Goal: Task Accomplishment & Management: Manage account settings

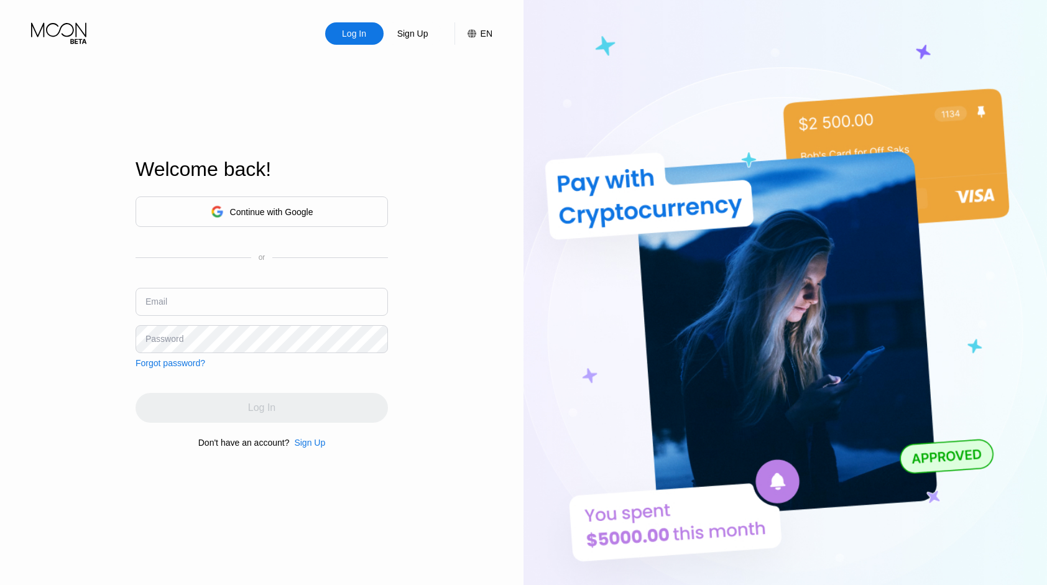
type input "[EMAIL_ADDRESS][DOMAIN_NAME]"
click at [361, 34] on div "Log In" at bounding box center [354, 33] width 27 height 12
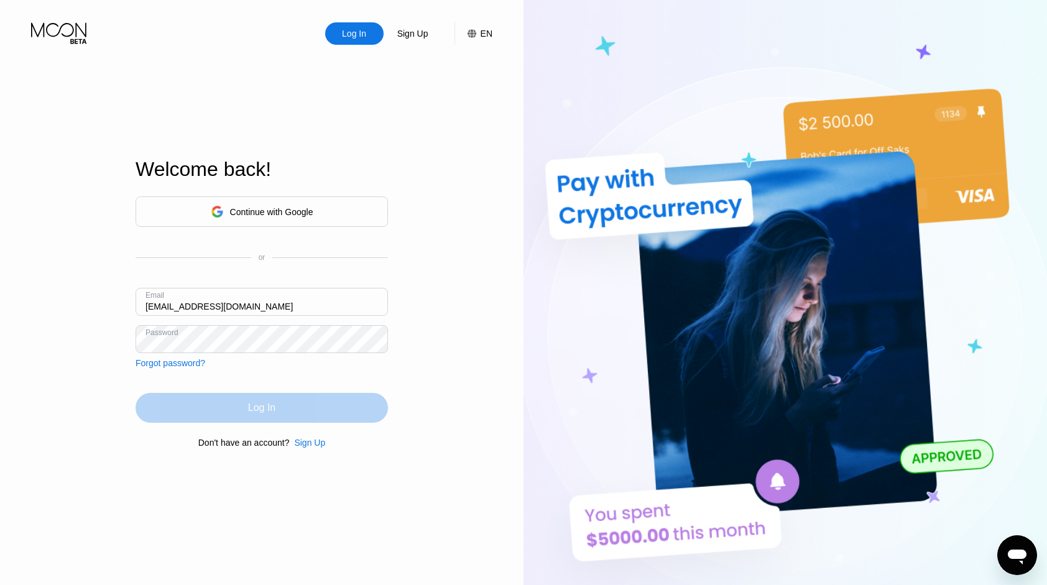
click at [305, 415] on div "Log In" at bounding box center [262, 408] width 252 height 30
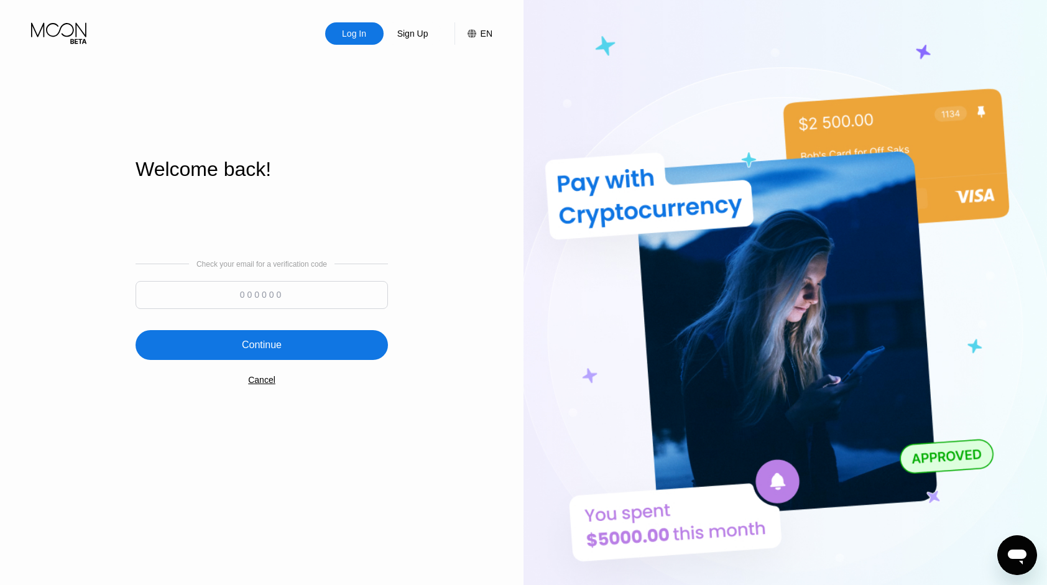
paste input "455040"
type input "455040"
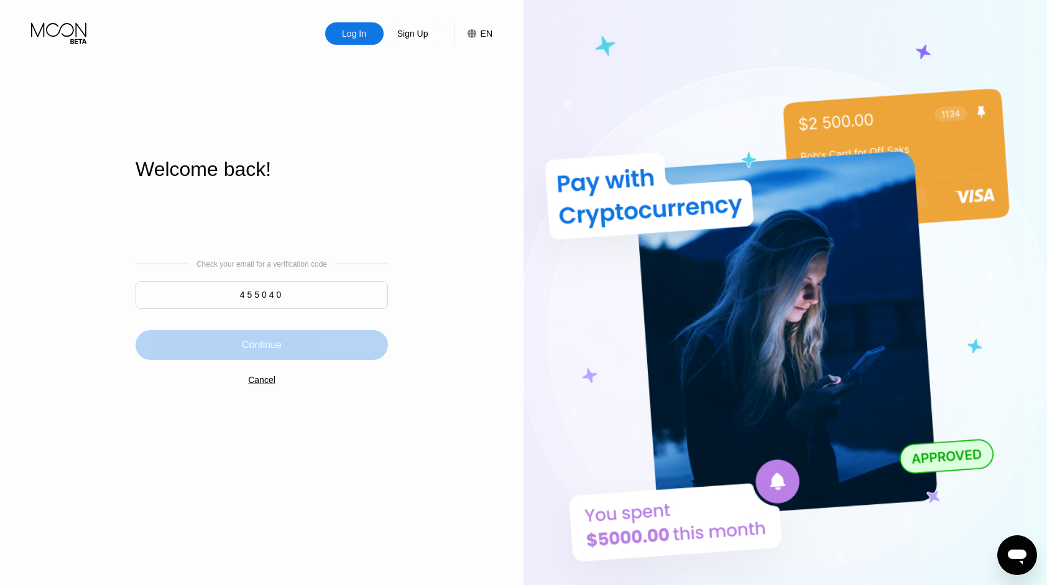
click at [265, 340] on div "Continue" at bounding box center [262, 345] width 40 height 12
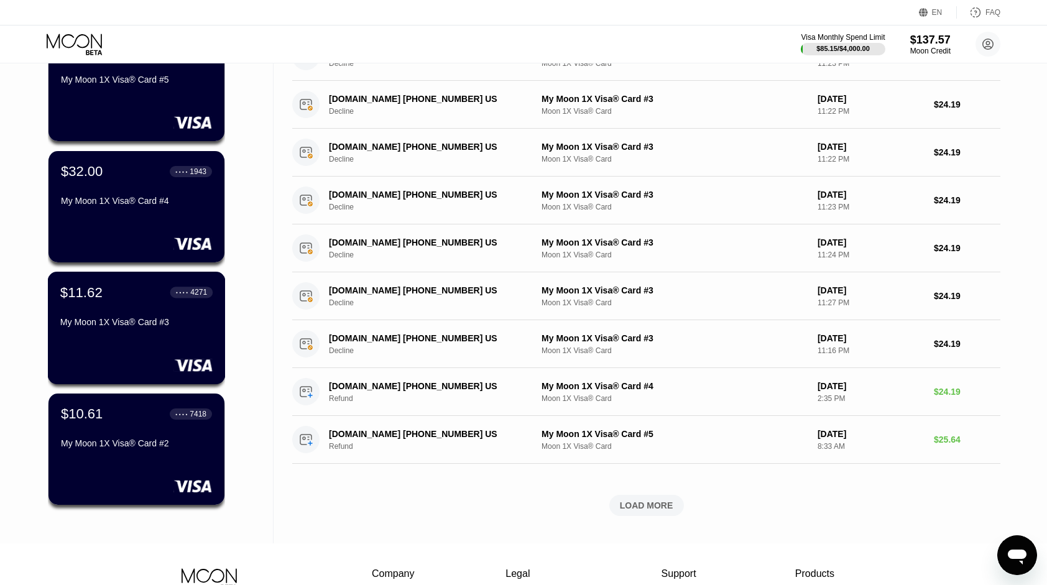
scroll to position [249, 0]
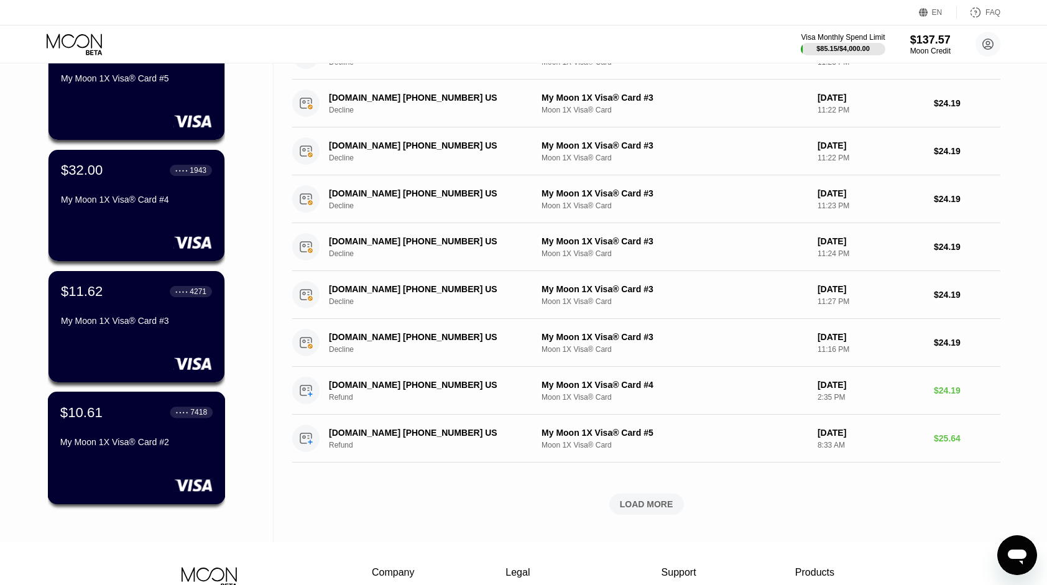
click at [144, 470] on div "$10.61 ● ● ● ● 7418 My Moon 1X Visa® Card #2" at bounding box center [137, 448] width 178 height 113
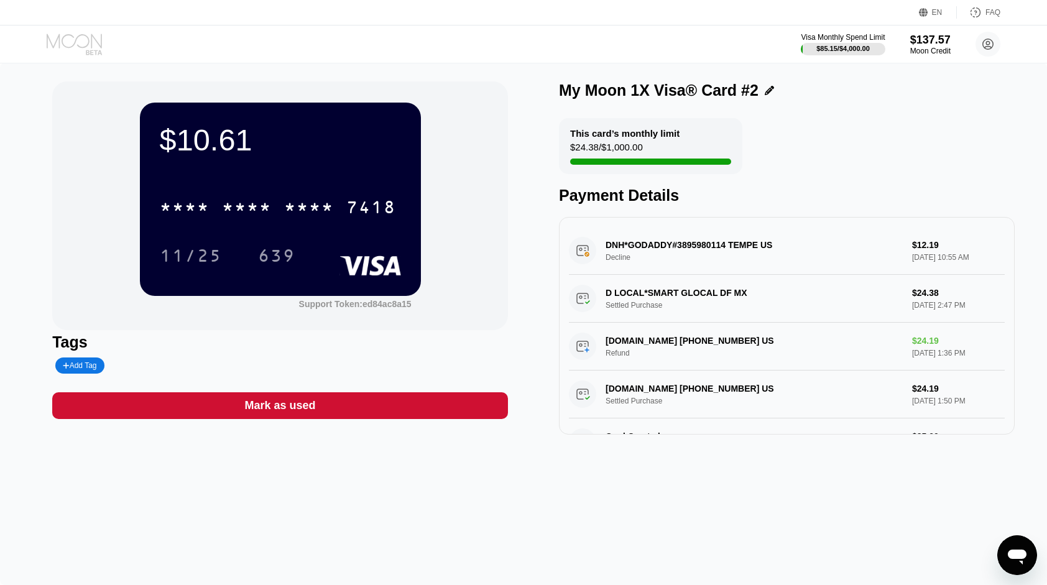
click at [82, 44] on icon at bounding box center [76, 45] width 58 height 22
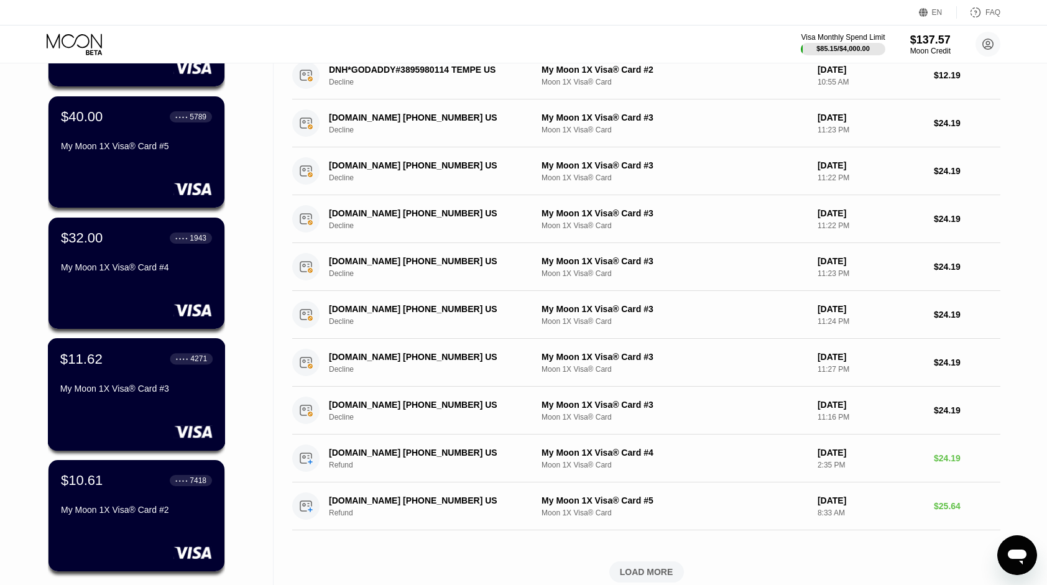
scroll to position [187, 0]
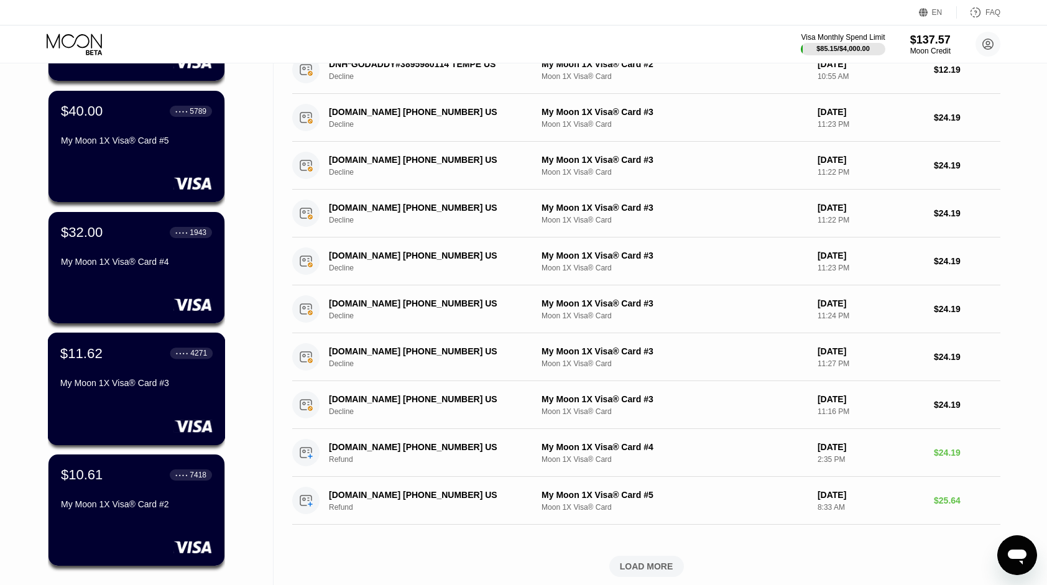
click at [155, 407] on div "$11.62 ● ● ● ● 4271 My Moon 1X Visa® Card #3" at bounding box center [137, 389] width 178 height 113
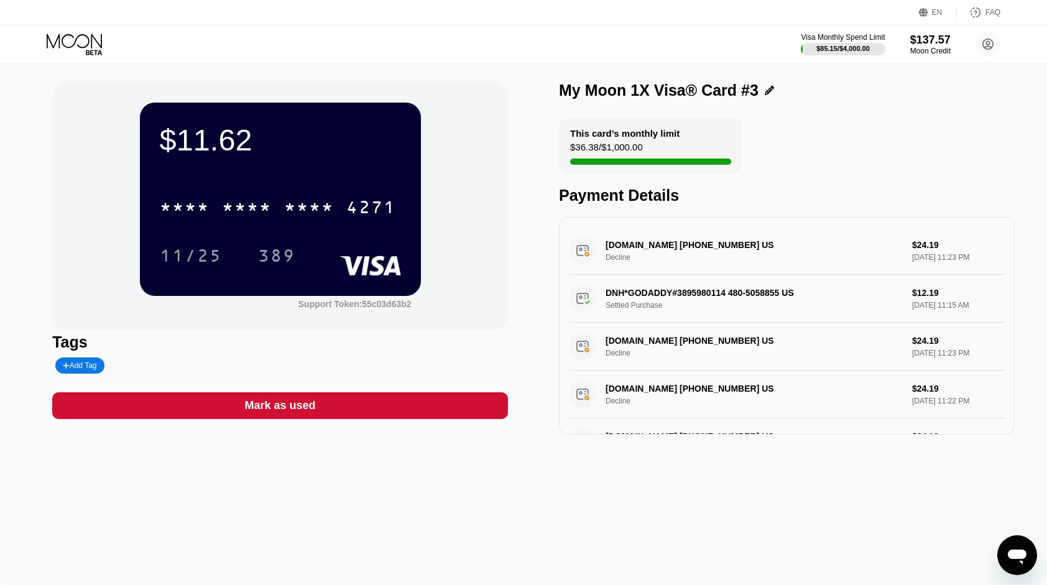
click at [98, 46] on icon at bounding box center [76, 45] width 58 height 22
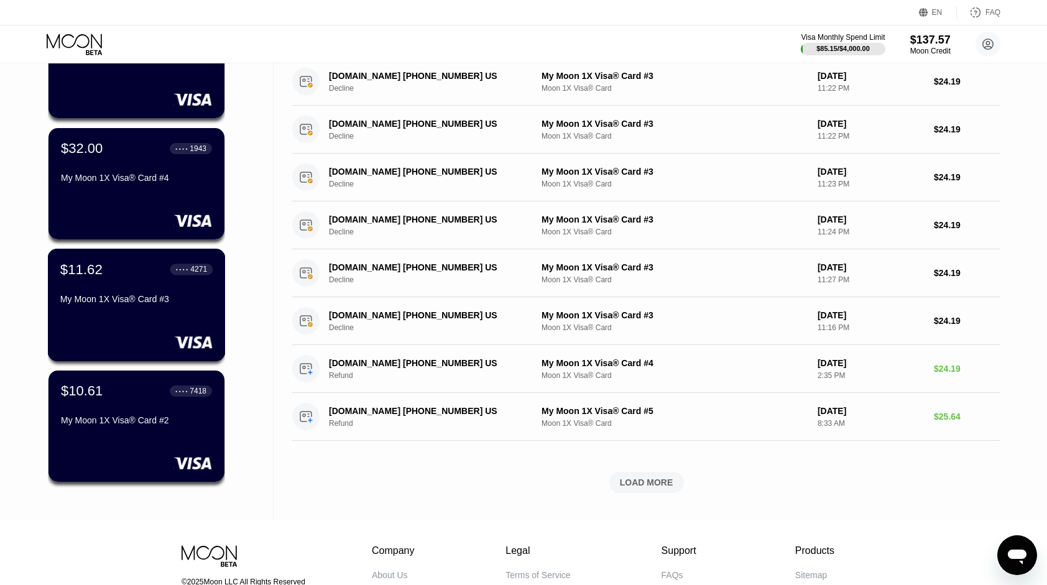
scroll to position [373, 0]
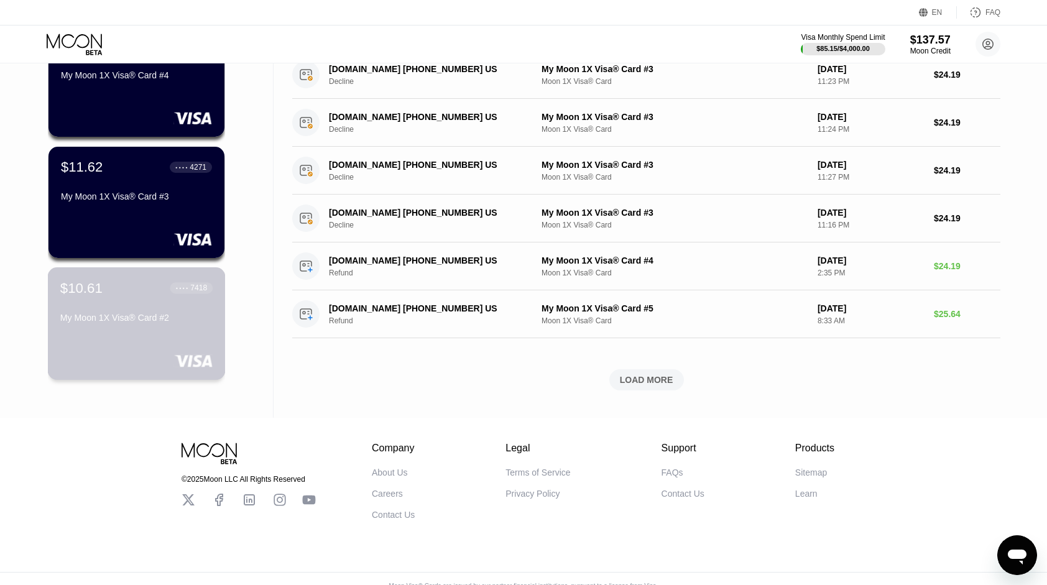
click at [146, 338] on div "$10.61 ● ● ● ● 7418 My Moon 1X Visa® Card #2" at bounding box center [137, 323] width 178 height 113
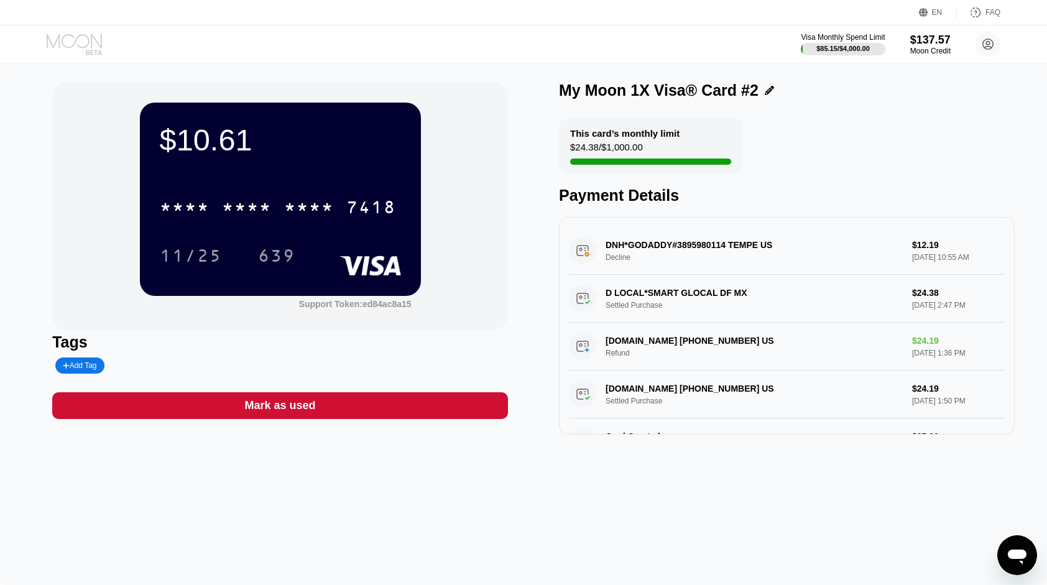
click at [73, 45] on icon at bounding box center [74, 41] width 55 height 14
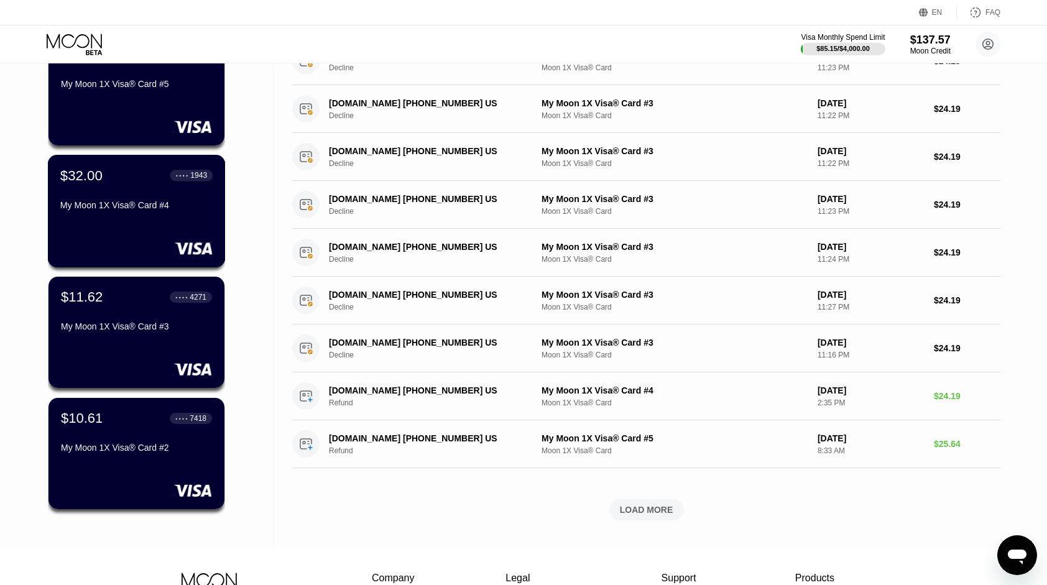
scroll to position [249, 0]
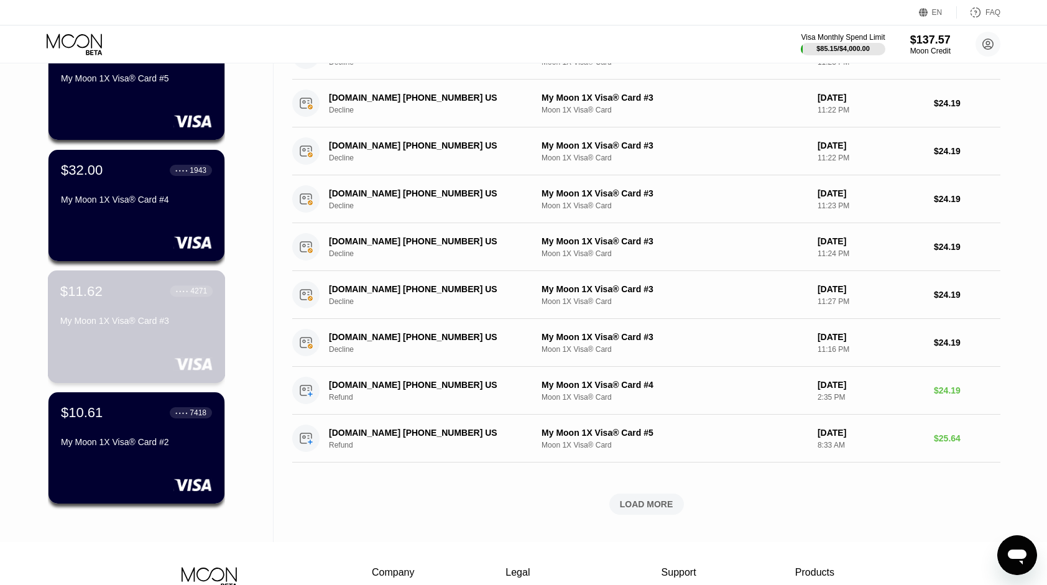
click at [154, 320] on div "My Moon 1X Visa® Card #3" at bounding box center [136, 321] width 152 height 10
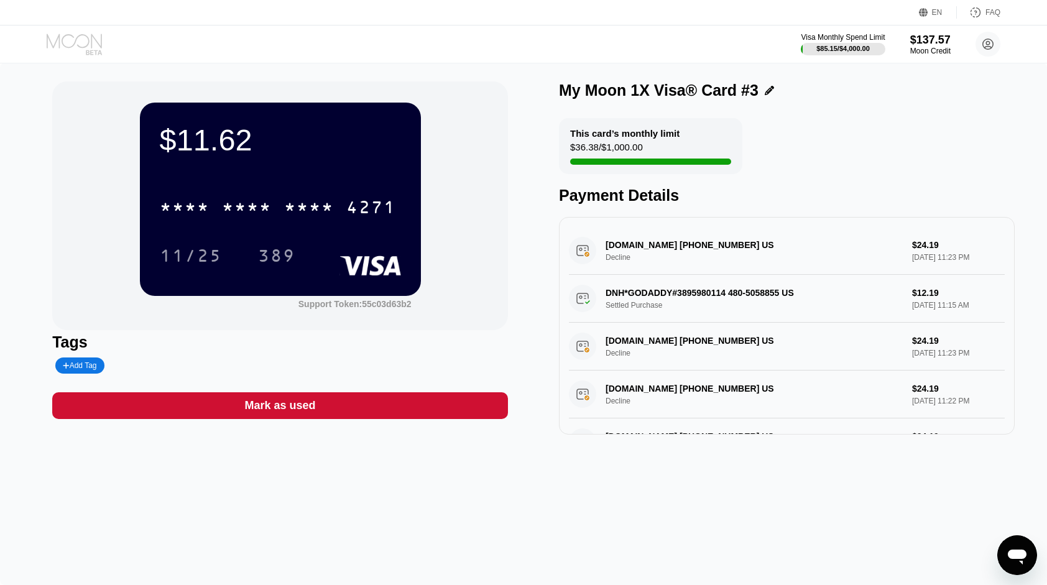
click at [72, 47] on icon at bounding box center [76, 45] width 58 height 22
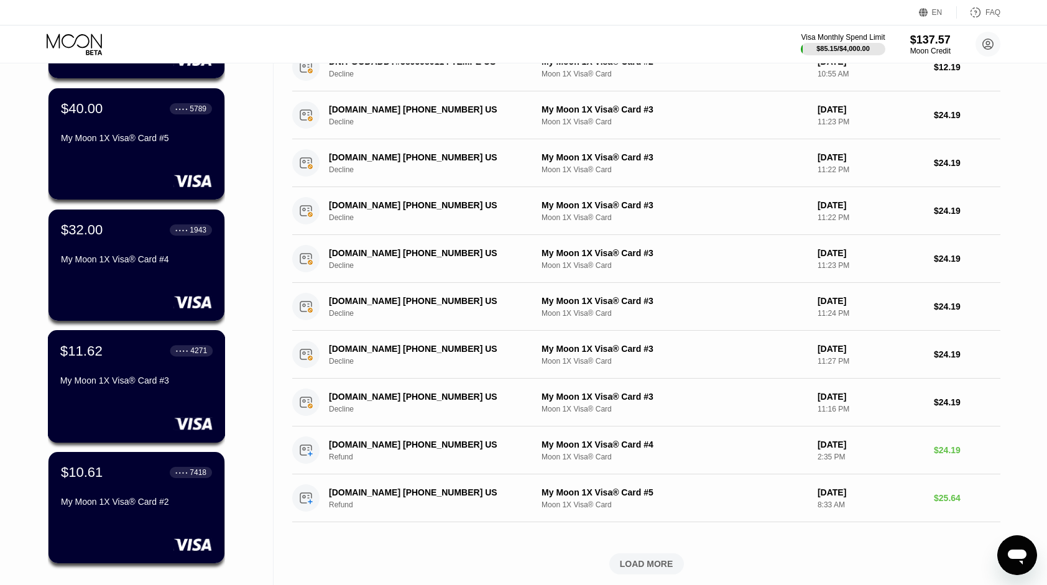
scroll to position [187, 0]
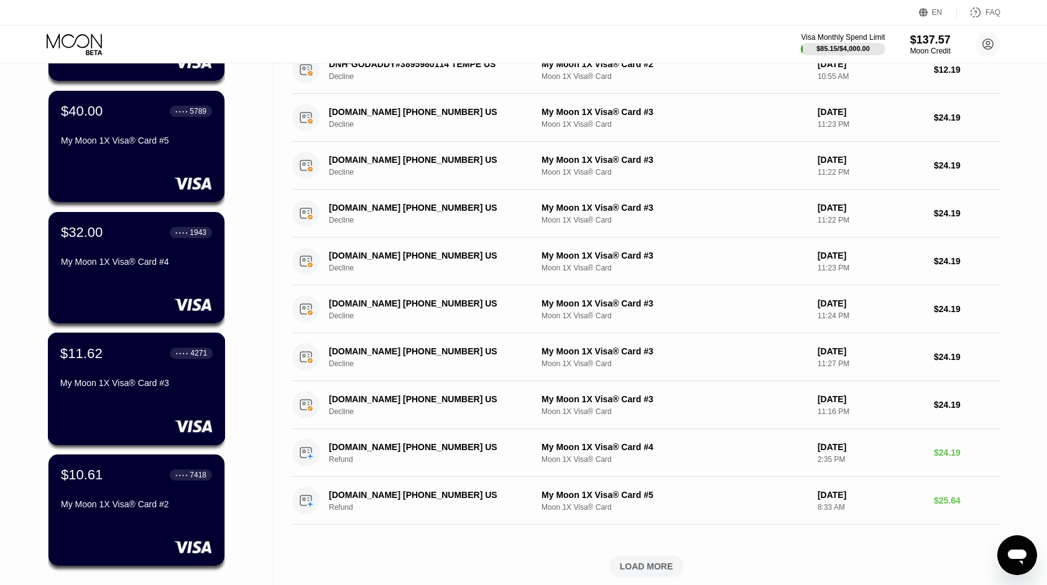
click at [157, 361] on div "$11.62 ● ● ● ● 4271" at bounding box center [136, 353] width 152 height 16
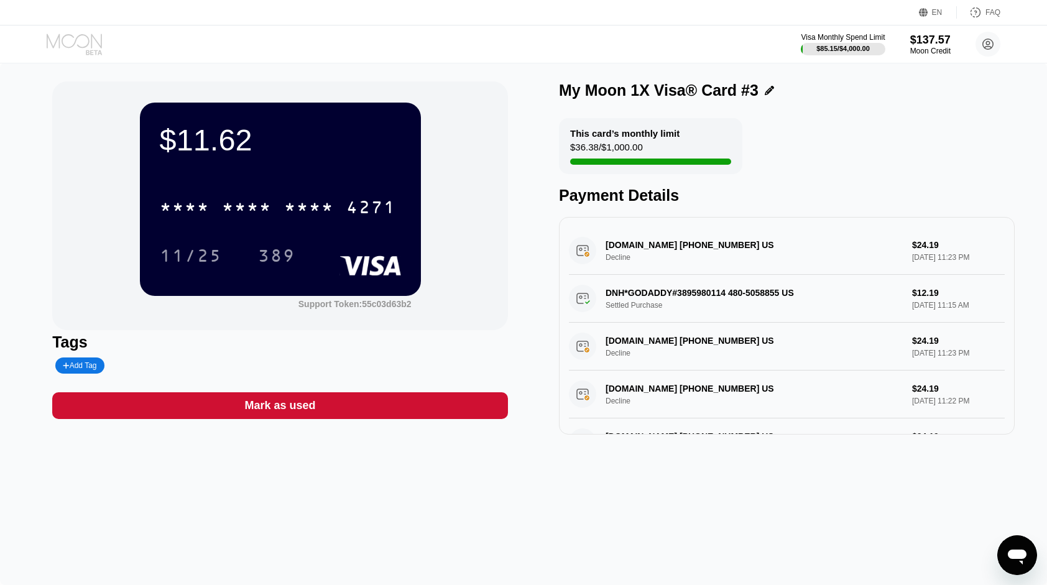
click at [97, 45] on icon at bounding box center [76, 45] width 58 height 22
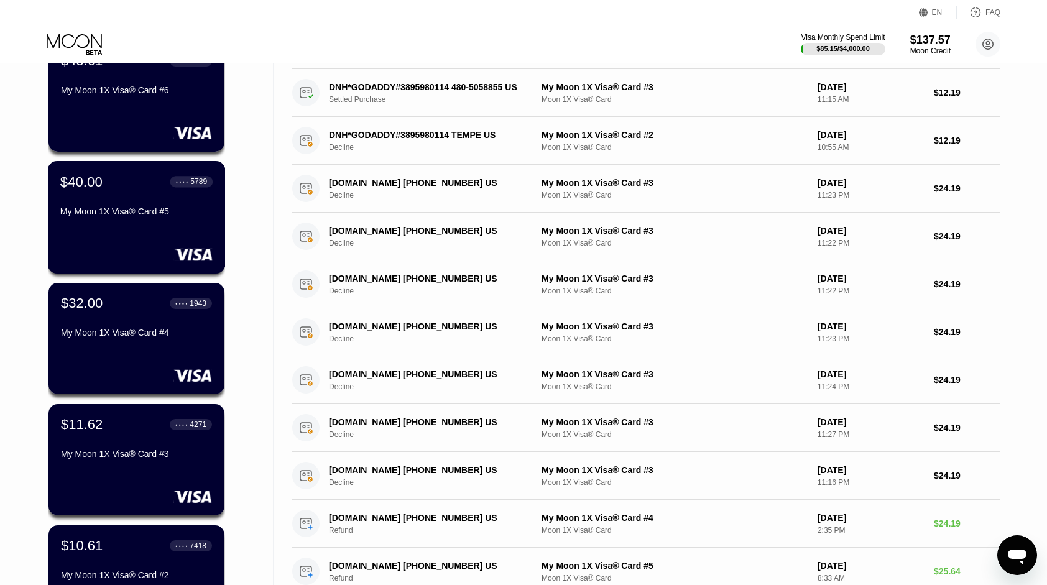
scroll to position [187, 0]
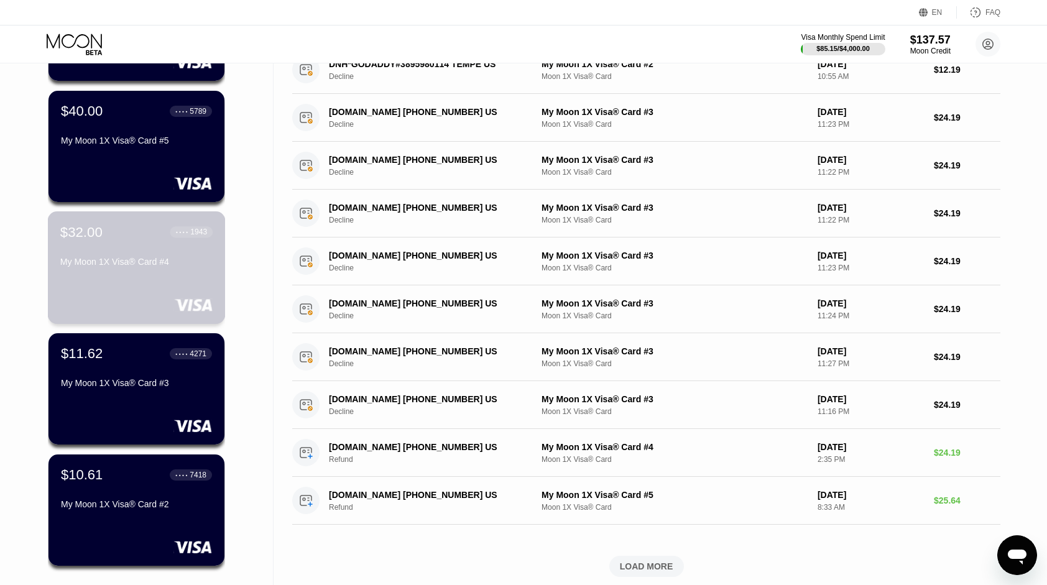
click at [149, 289] on div "$32.00 ● ● ● ● 1943 My Moon 1X Visa® Card #4" at bounding box center [137, 267] width 178 height 113
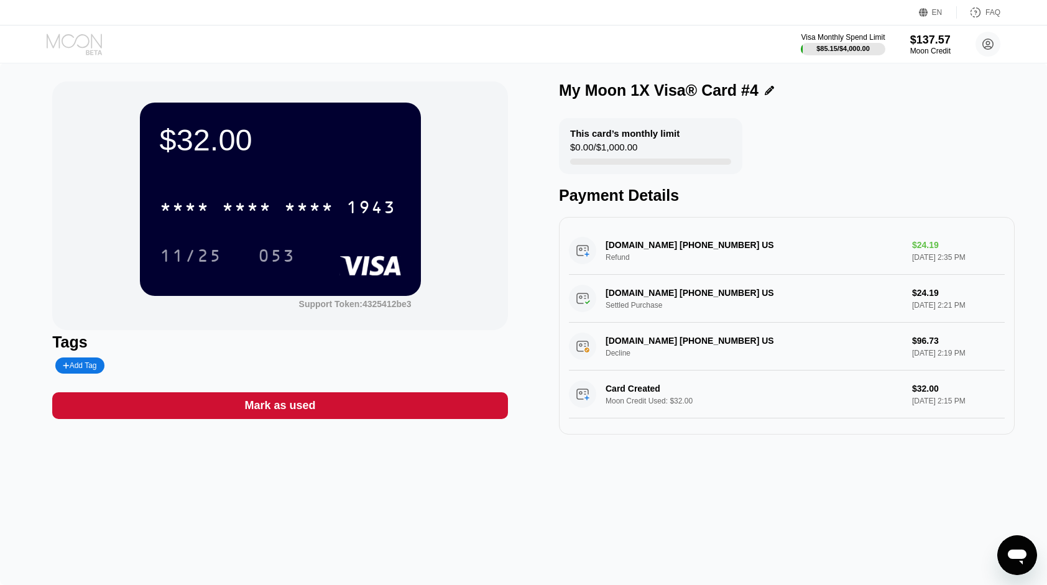
click at [93, 49] on icon at bounding box center [76, 45] width 58 height 22
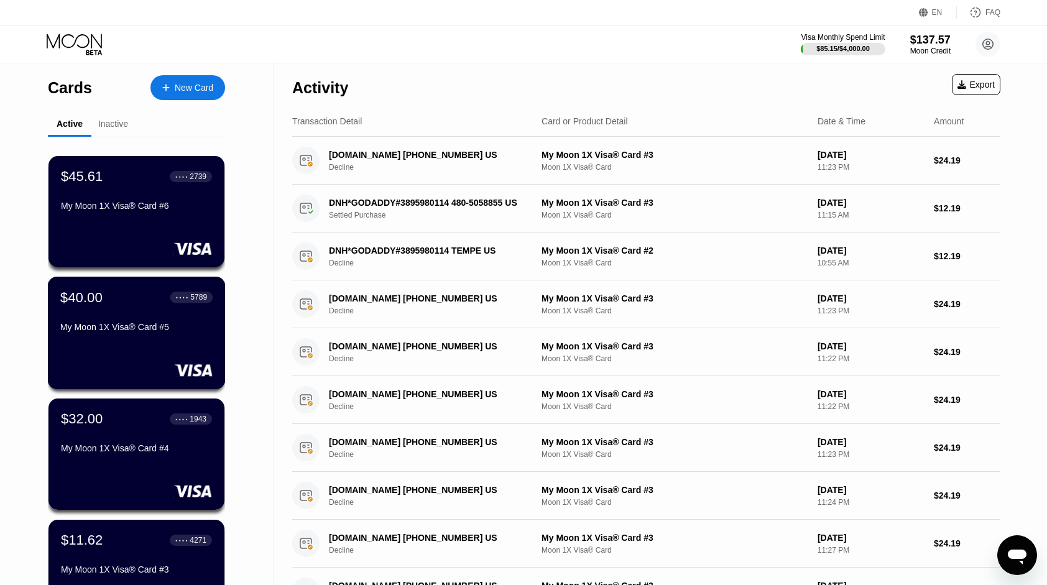
click at [172, 344] on div "$40.00 ● ● ● ● 5789 My Moon 1X Visa® Card #5" at bounding box center [137, 333] width 178 height 113
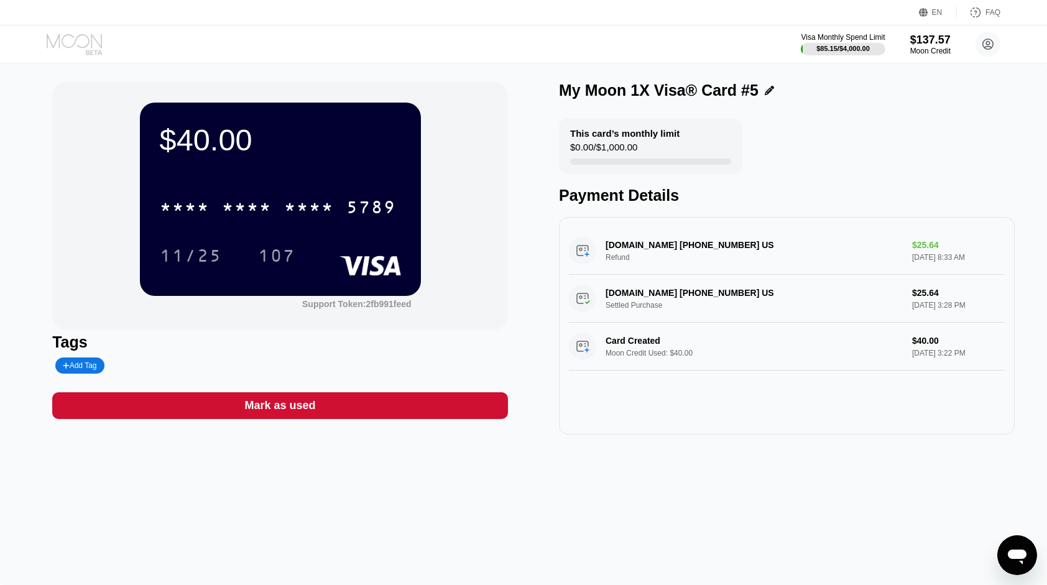
click at [92, 47] on icon at bounding box center [76, 45] width 58 height 22
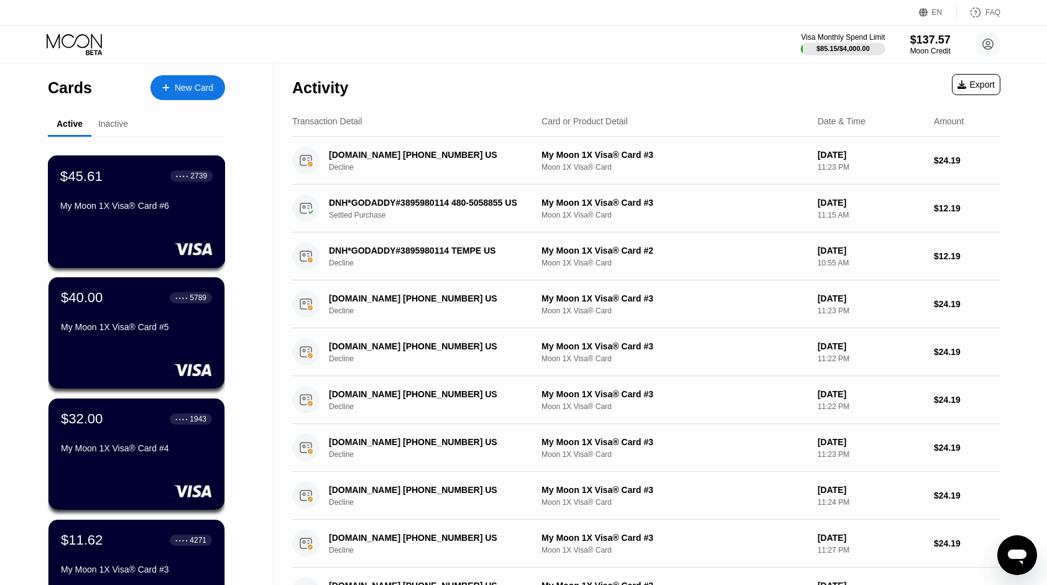
click at [136, 211] on div "My Moon 1X Visa® Card #6" at bounding box center [136, 206] width 152 height 10
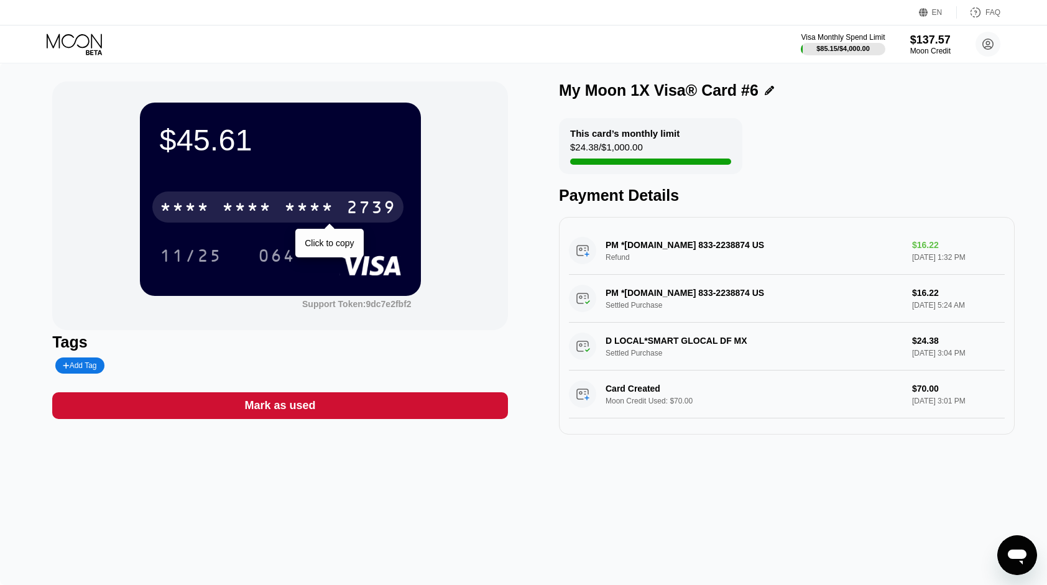
click at [347, 204] on div "2739" at bounding box center [371, 209] width 50 height 20
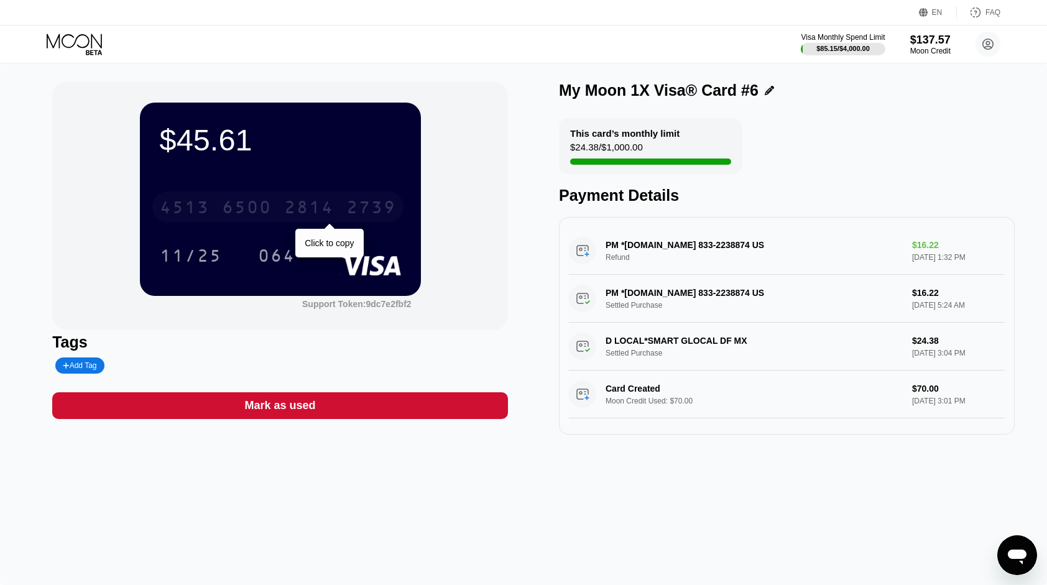
click at [287, 205] on div "2814" at bounding box center [309, 209] width 50 height 20
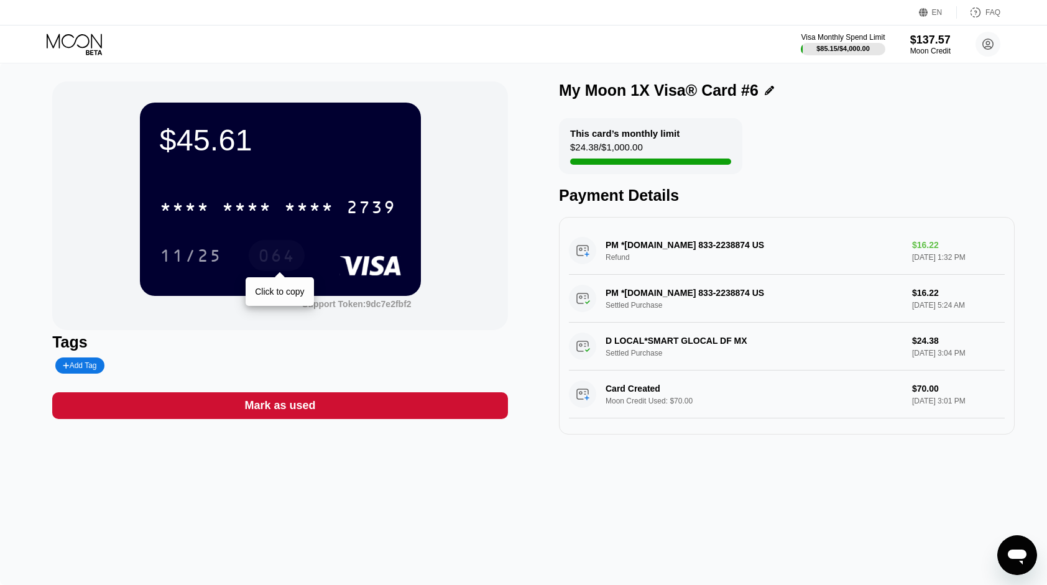
click at [272, 266] on div "064" at bounding box center [276, 258] width 37 height 20
click at [82, 45] on icon at bounding box center [76, 45] width 58 height 22
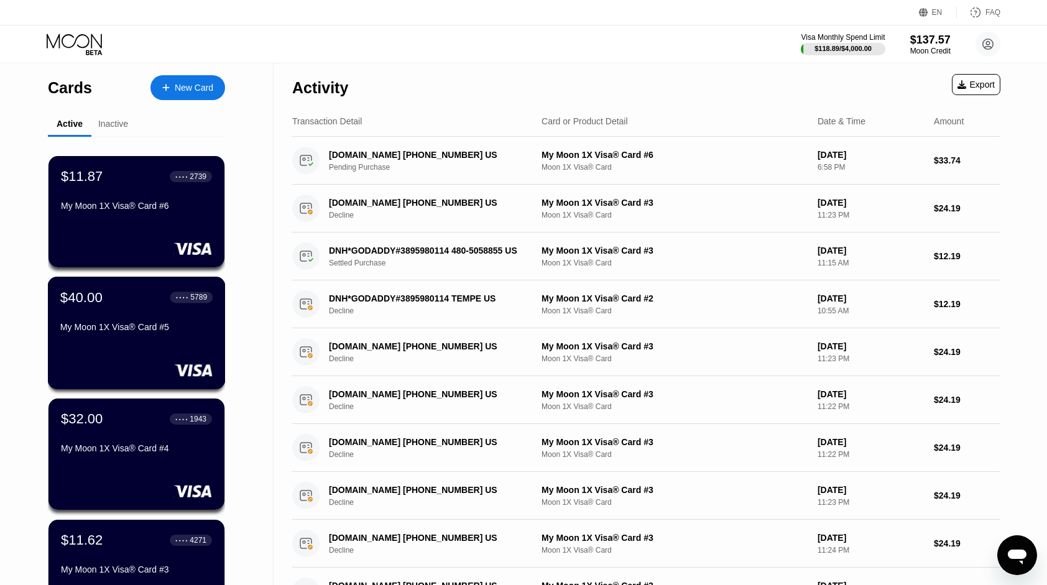
click at [142, 315] on div "$40.00 ● ● ● ● 5789 My Moon 1X Visa® Card #5" at bounding box center [136, 313] width 152 height 48
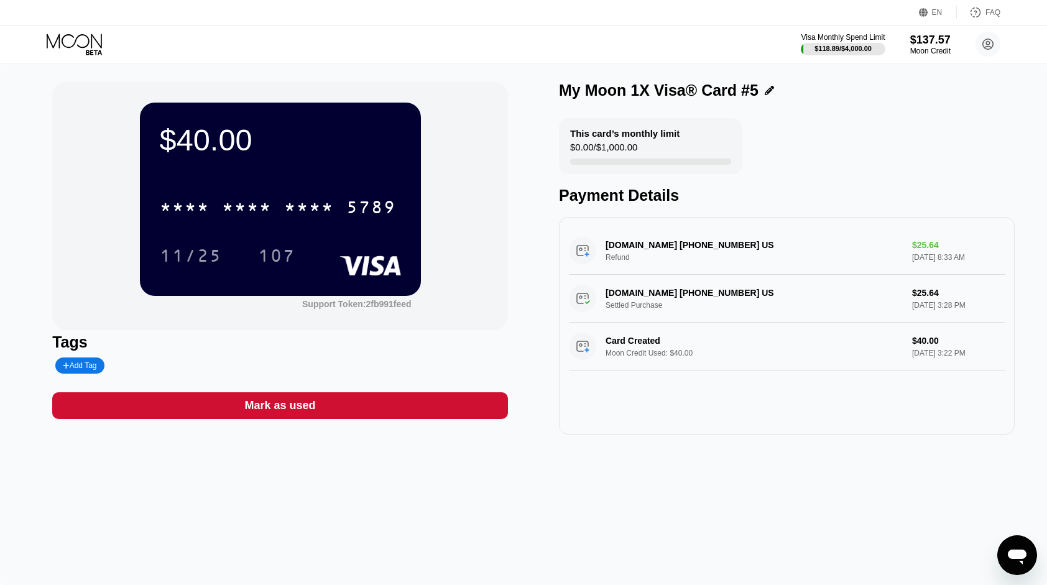
click at [57, 47] on icon at bounding box center [76, 45] width 58 height 22
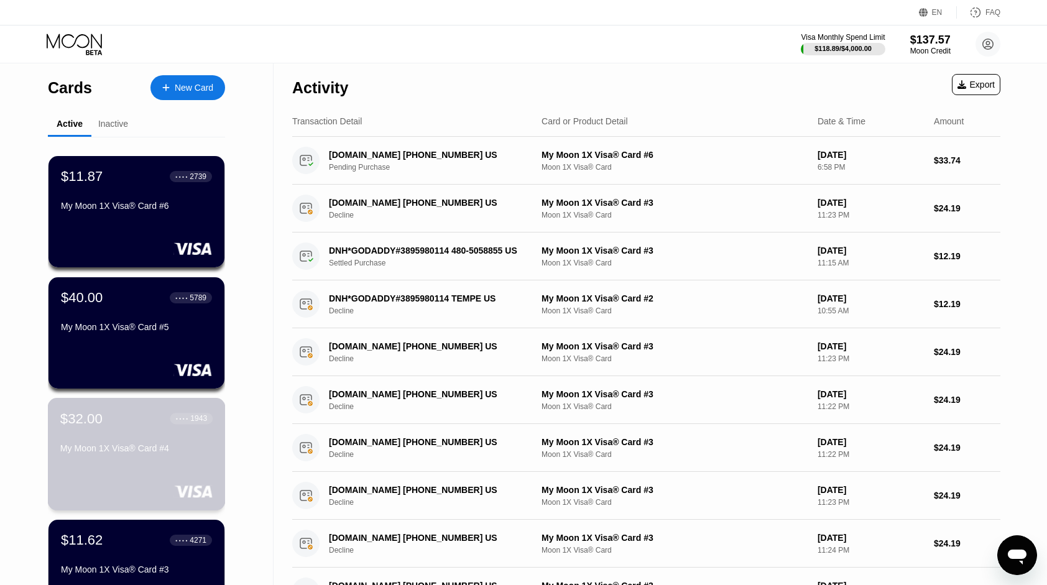
click at [136, 451] on div "My Moon 1X Visa® Card #4" at bounding box center [136, 448] width 152 height 10
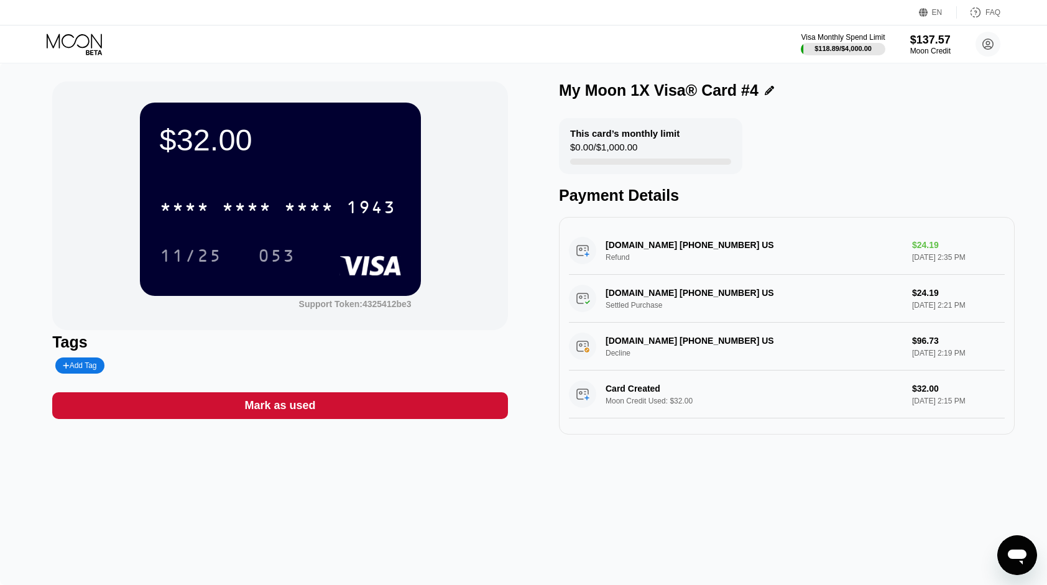
click at [80, 41] on icon at bounding box center [76, 45] width 58 height 22
